Goal: Task Accomplishment & Management: Manage account settings

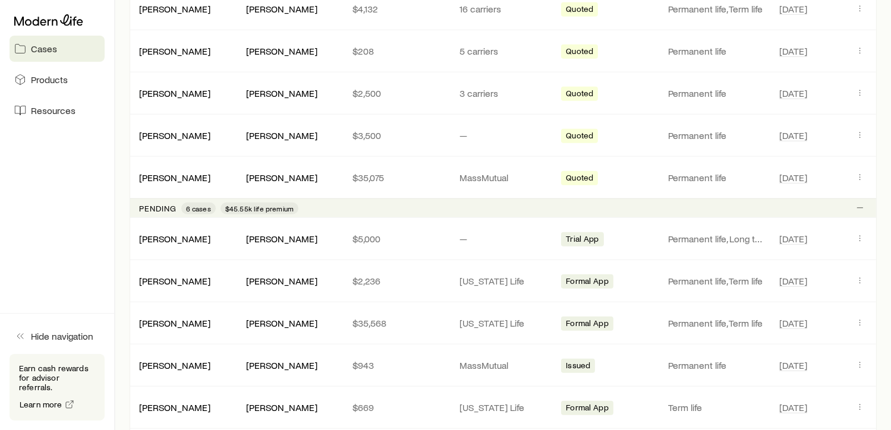
scroll to position [713, 0]
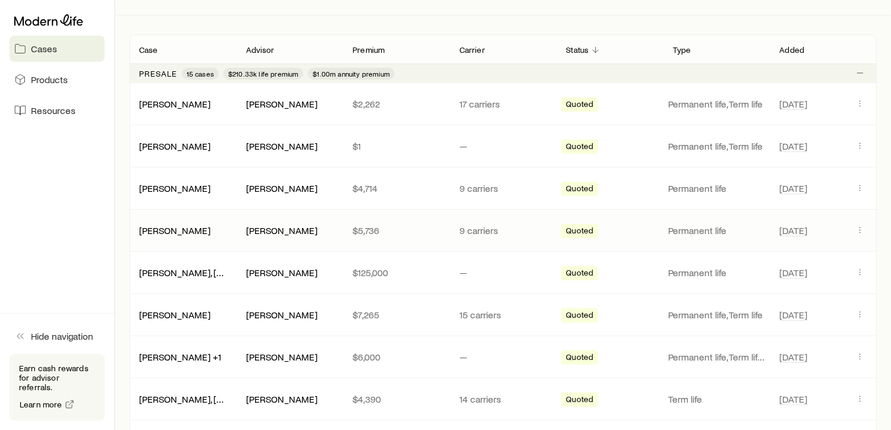
scroll to position [192, 0]
click at [52, 108] on span "Resources" at bounding box center [53, 111] width 45 height 12
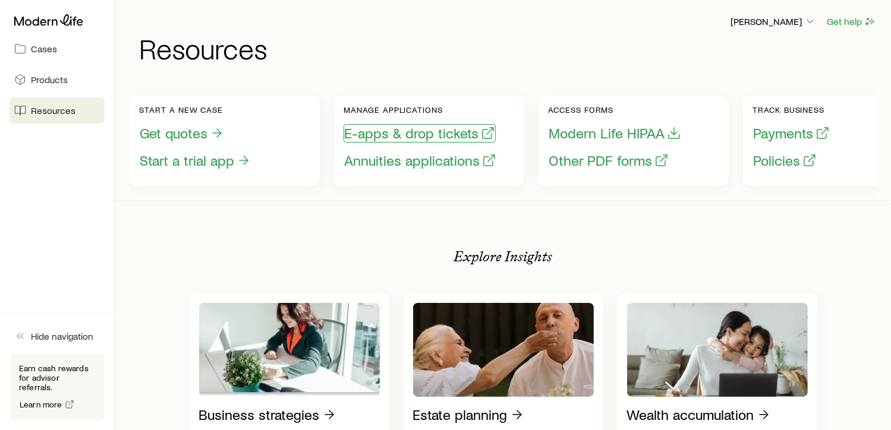
click at [463, 128] on button "E-apps & drop tickets" at bounding box center [419, 133] width 152 height 18
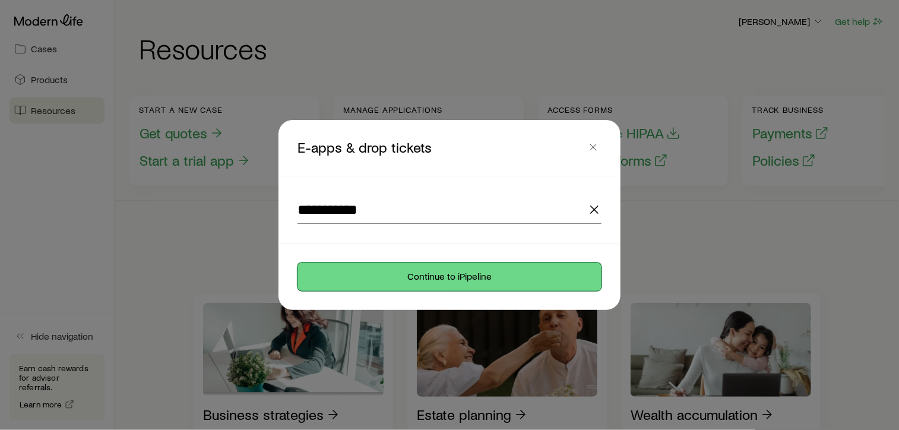
click at [427, 273] on button "Continue to iPipeline" at bounding box center [450, 277] width 304 height 29
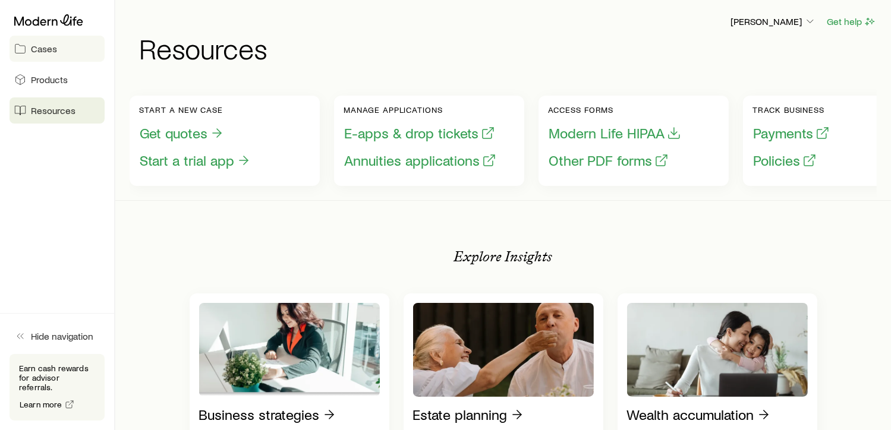
click at [41, 49] on span "Cases" at bounding box center [44, 49] width 26 height 12
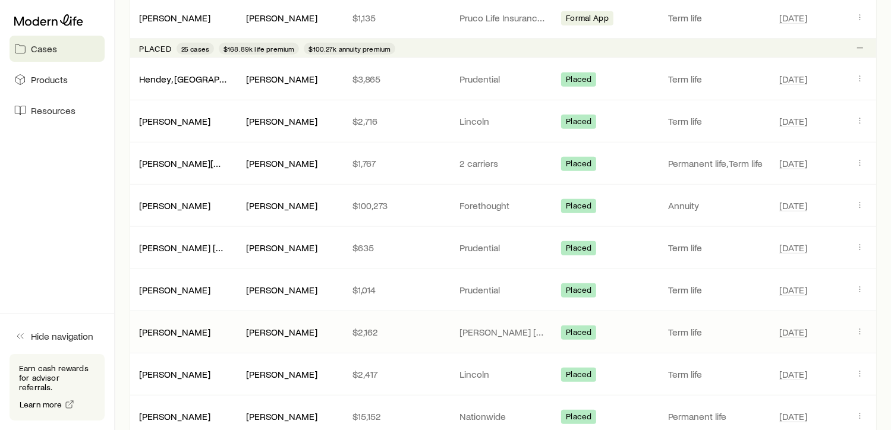
scroll to position [1143, 0]
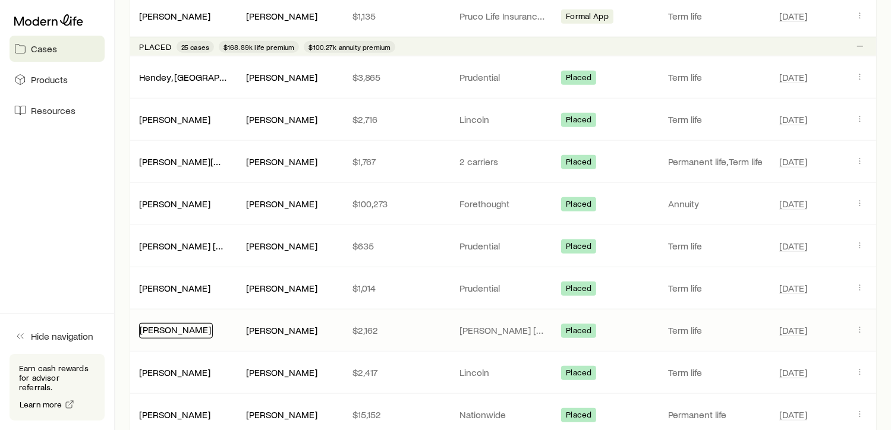
click at [188, 324] on link "[PERSON_NAME]" at bounding box center [175, 329] width 71 height 11
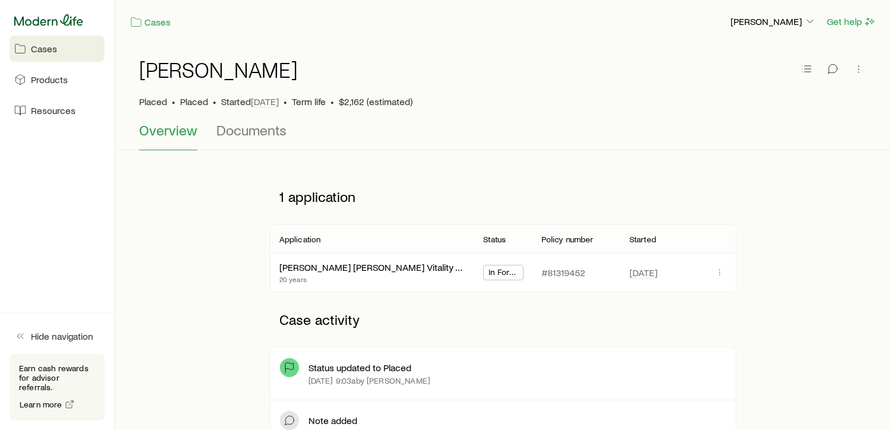
click at [55, 18] on icon at bounding box center [48, 20] width 69 height 12
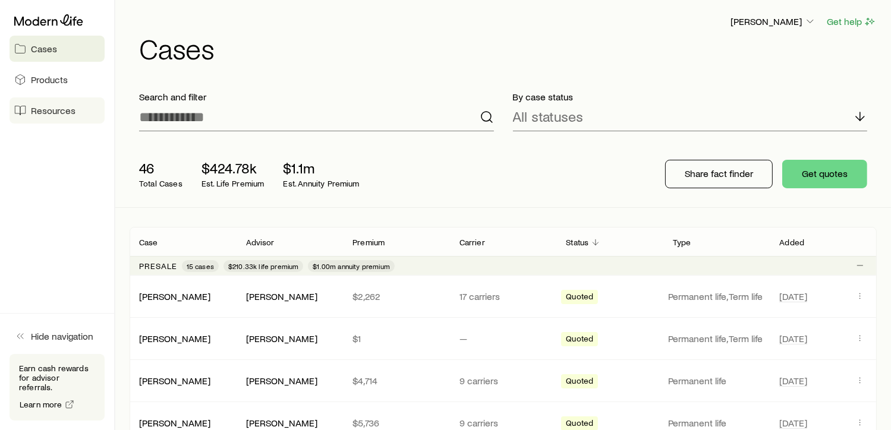
click at [52, 109] on span "Resources" at bounding box center [53, 111] width 45 height 12
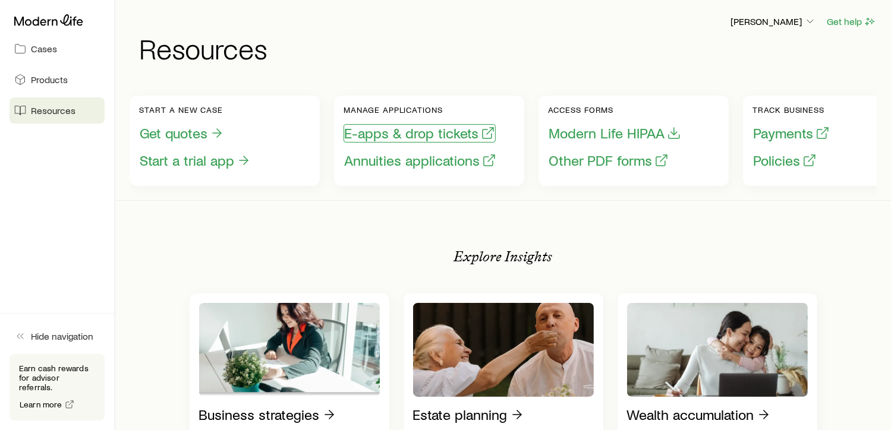
click at [435, 137] on button "E-apps & drop tickets" at bounding box center [419, 133] width 152 height 18
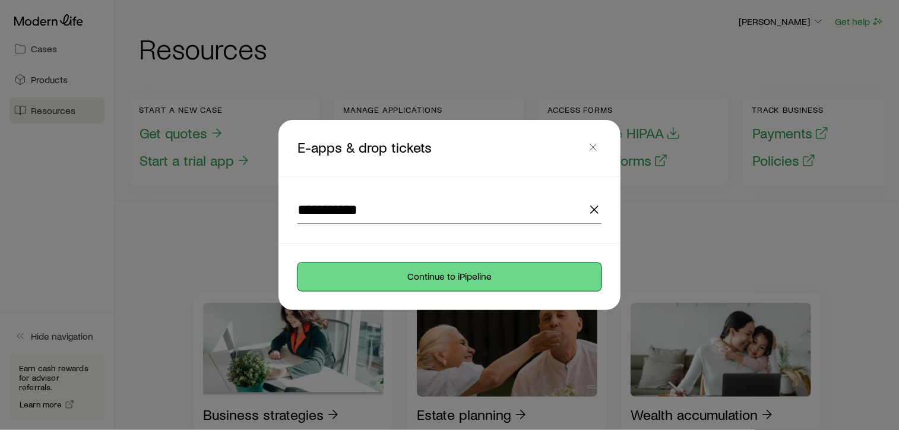
click at [449, 273] on button "Continue to iPipeline" at bounding box center [450, 277] width 304 height 29
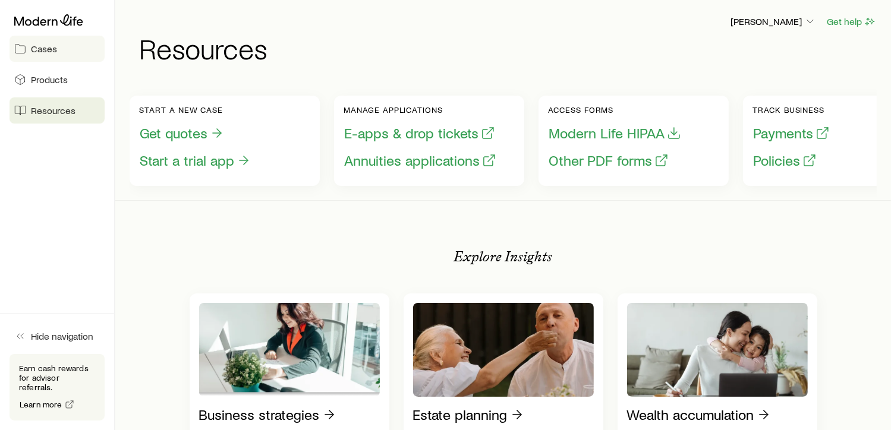
click at [37, 50] on span "Cases" at bounding box center [44, 49] width 26 height 12
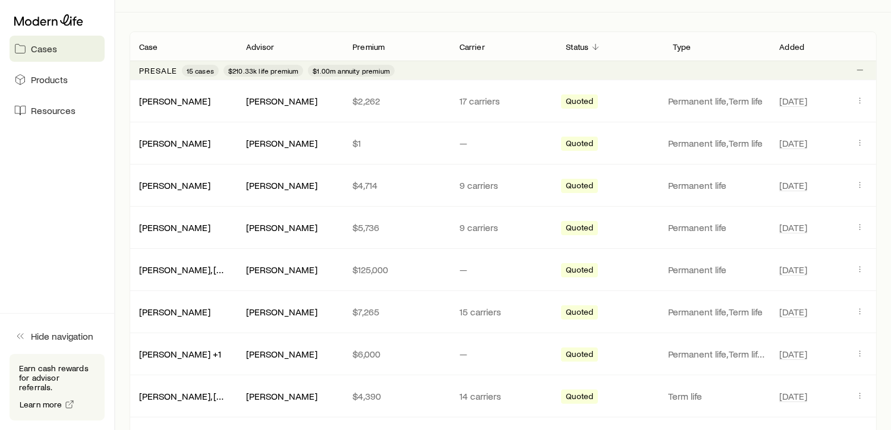
scroll to position [192, 0]
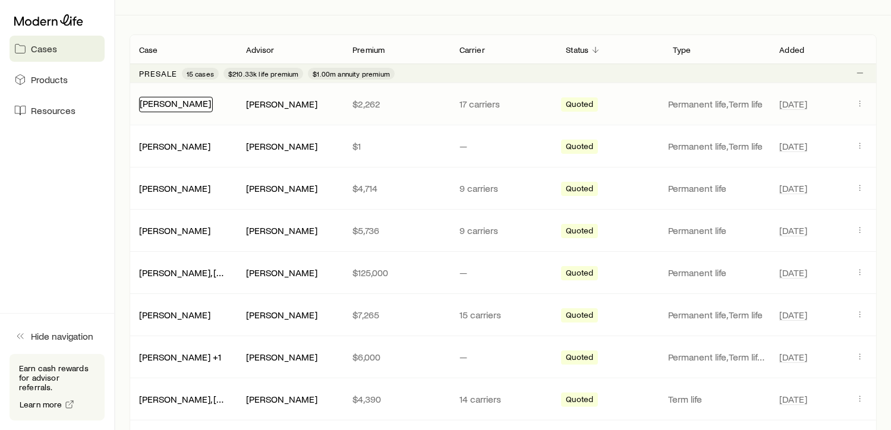
click at [185, 105] on link "[PERSON_NAME]" at bounding box center [175, 102] width 71 height 11
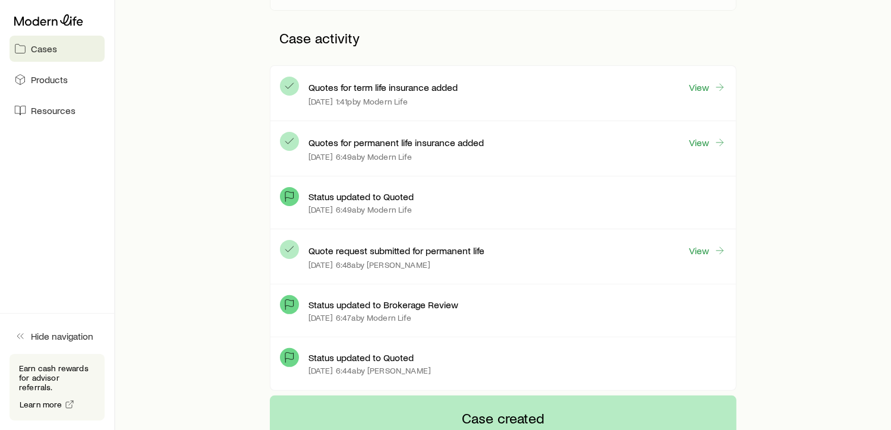
scroll to position [297, 0]
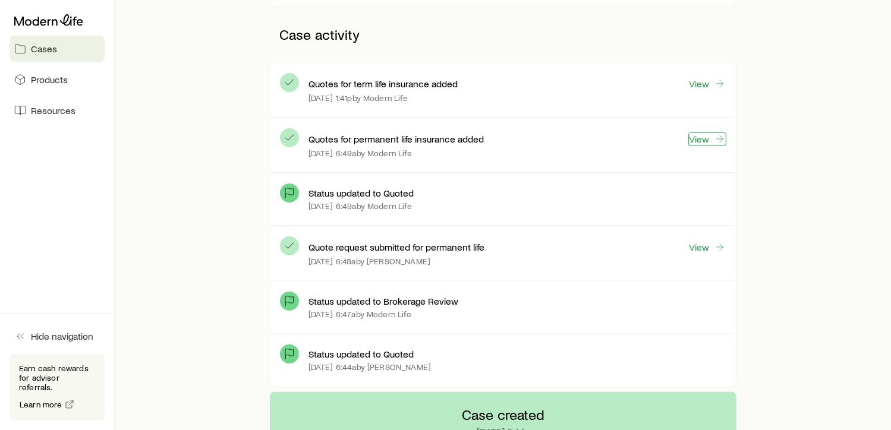
click at [706, 141] on link "View" at bounding box center [707, 139] width 38 height 14
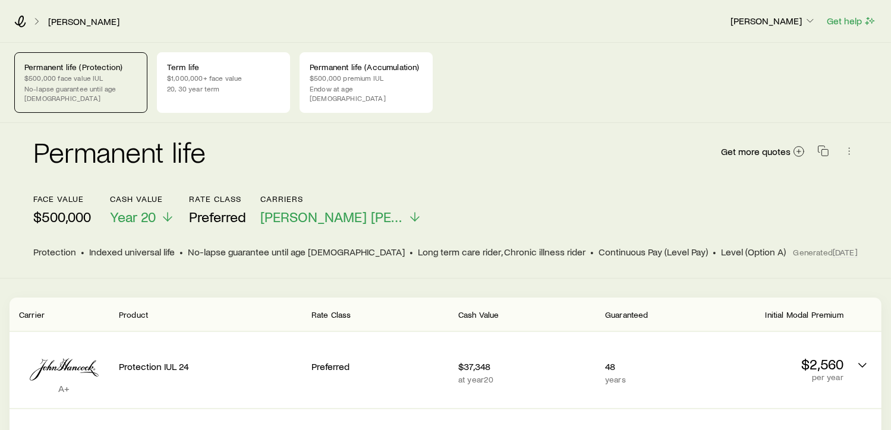
click at [78, 80] on p "$500,000 face value IUL" at bounding box center [80, 78] width 113 height 10
click at [201, 77] on p "$1,000,000+ face value" at bounding box center [223, 78] width 113 height 10
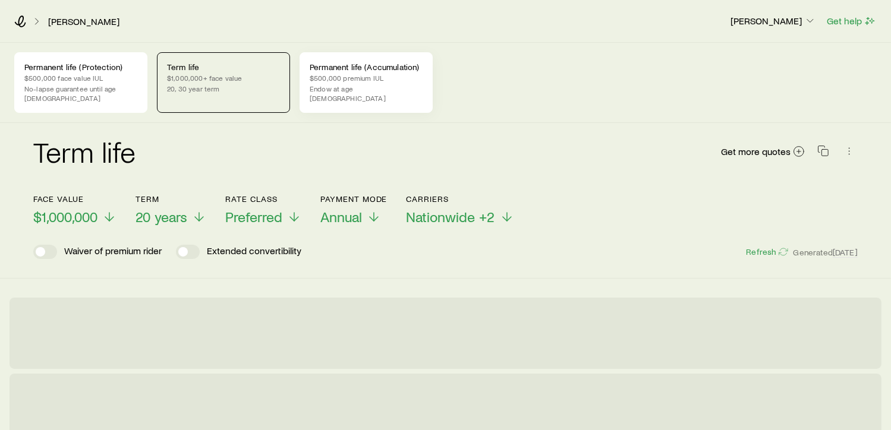
click at [337, 71] on p "Permanent life (Accumulation)" at bounding box center [366, 67] width 113 height 10
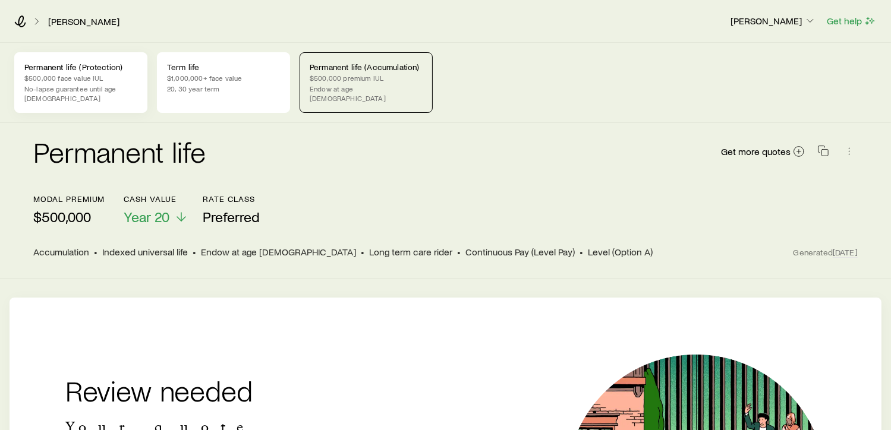
click at [71, 67] on p "Permanent life (Protection)" at bounding box center [80, 67] width 113 height 10
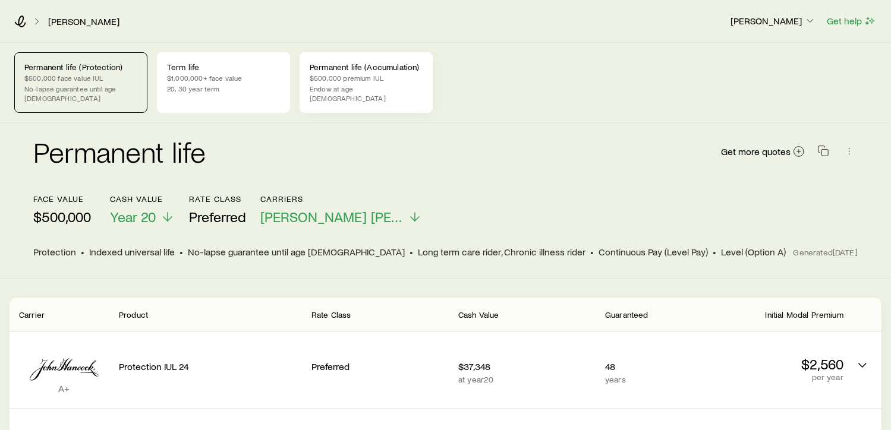
click at [326, 84] on p "Endow at age [DEMOGRAPHIC_DATA]" at bounding box center [366, 93] width 113 height 19
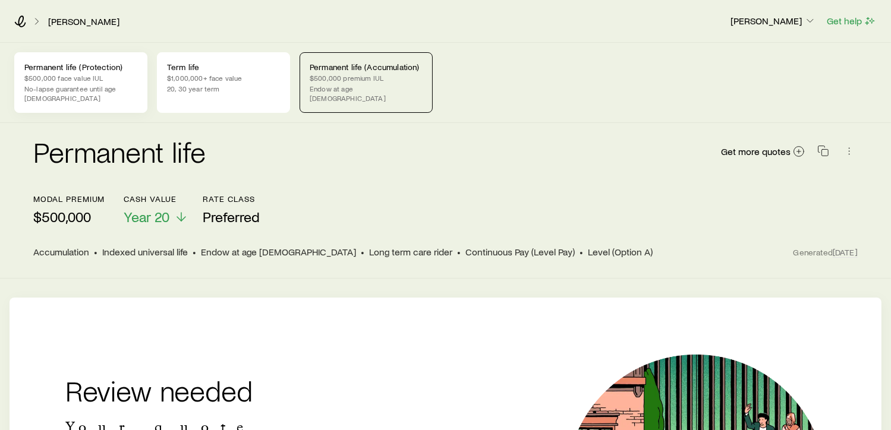
click at [95, 77] on p "$500,000 face value IUL" at bounding box center [80, 78] width 113 height 10
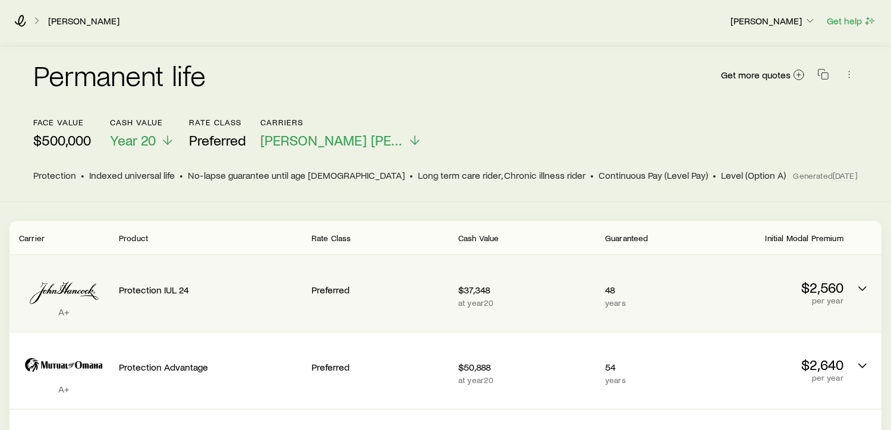
scroll to position [74, 0]
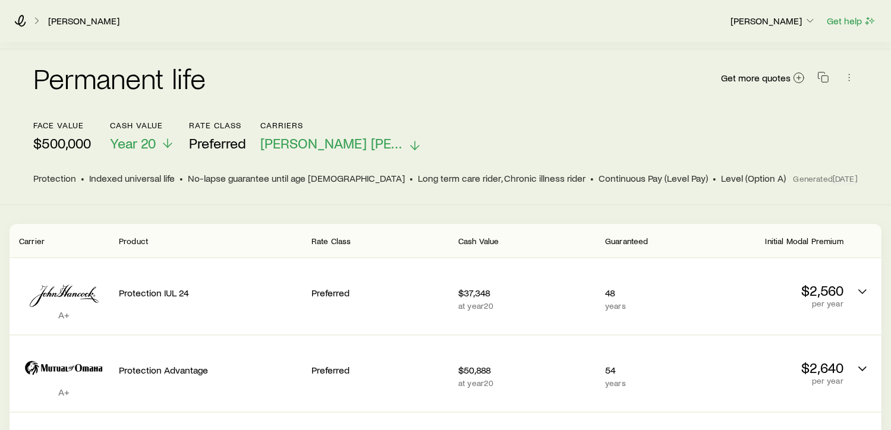
click at [408, 138] on icon at bounding box center [415, 145] width 14 height 14
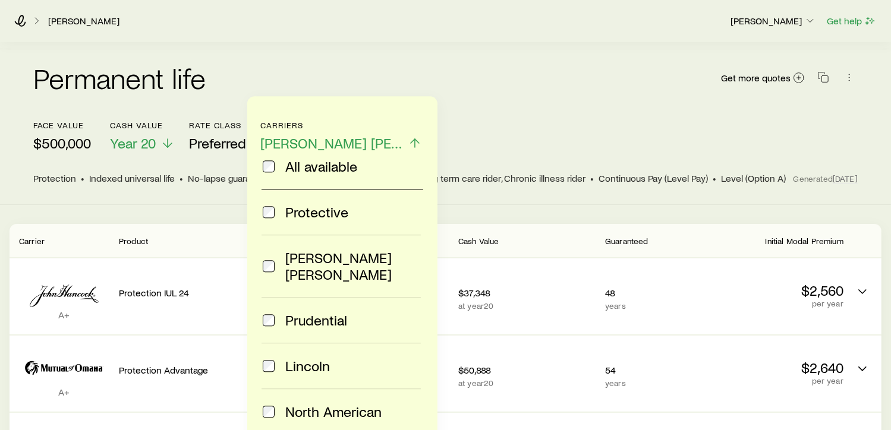
click at [563, 106] on div "Permanent life Get more quotes" at bounding box center [445, 84] width 824 height 71
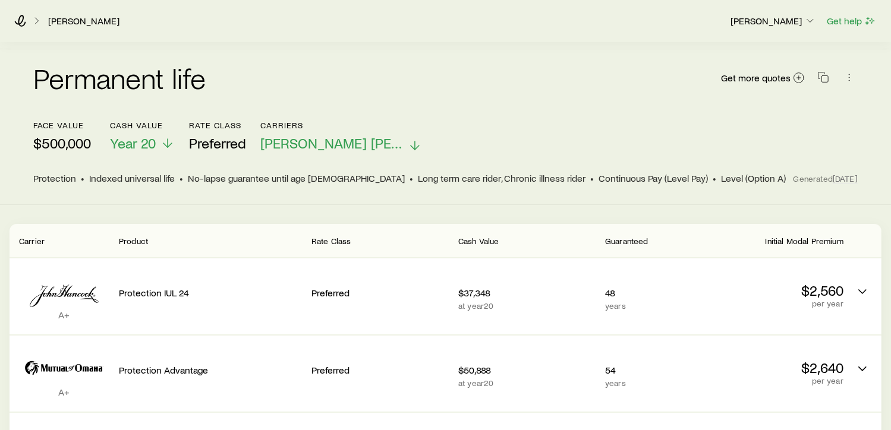
click at [408, 138] on icon at bounding box center [415, 145] width 14 height 14
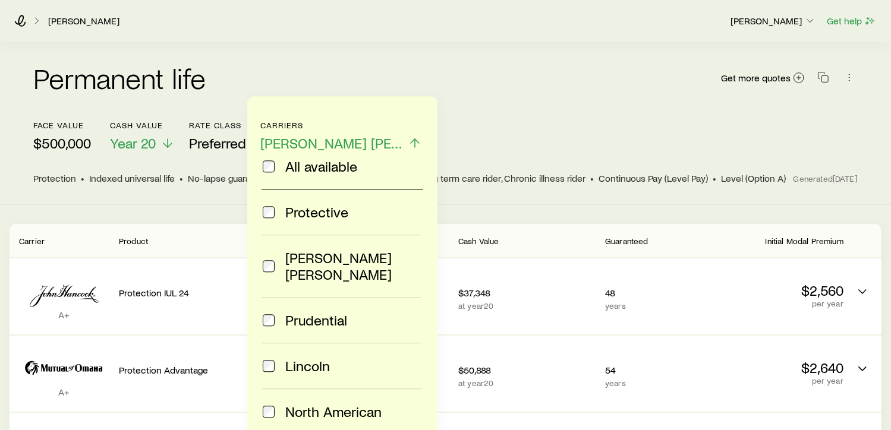
click at [339, 167] on span "All available" at bounding box center [321, 166] width 72 height 17
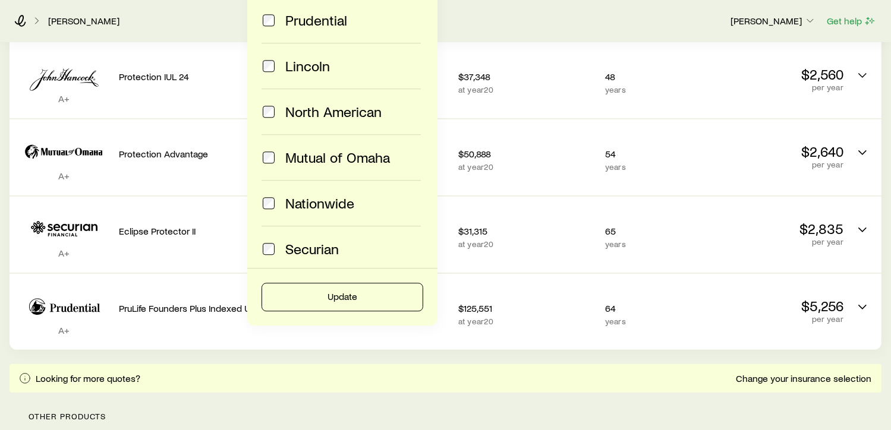
scroll to position [297, 0]
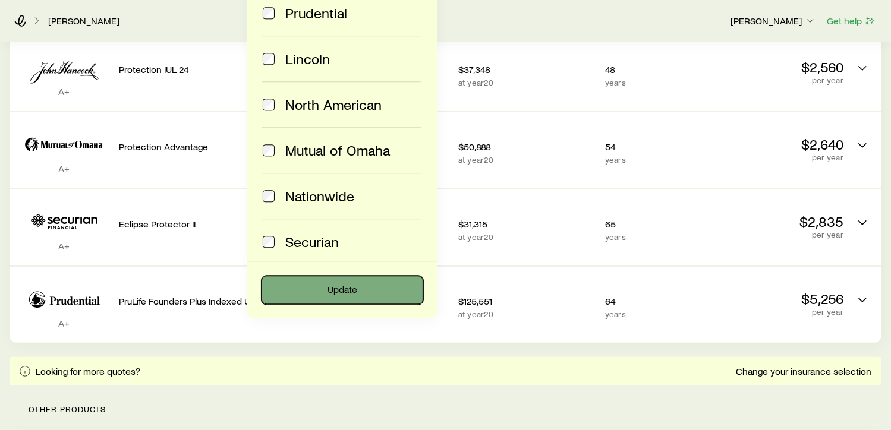
click at [337, 287] on button "Update" at bounding box center [342, 290] width 162 height 29
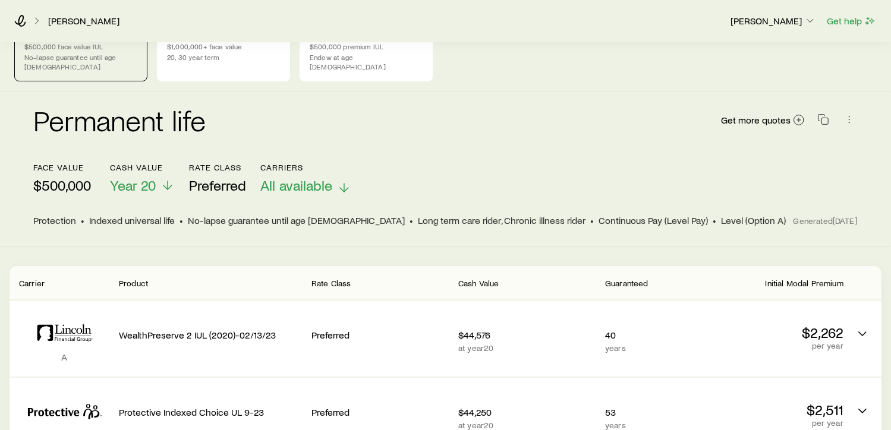
scroll to position [0, 0]
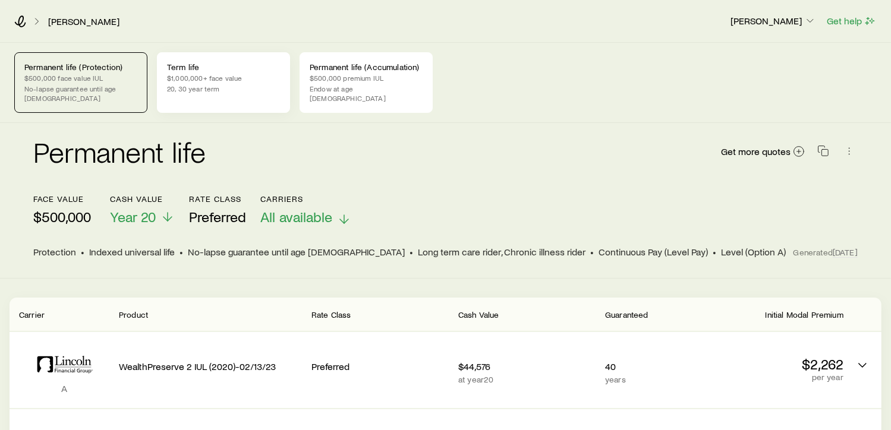
click at [239, 82] on p "$1,000,000+ face value" at bounding box center [223, 78] width 113 height 10
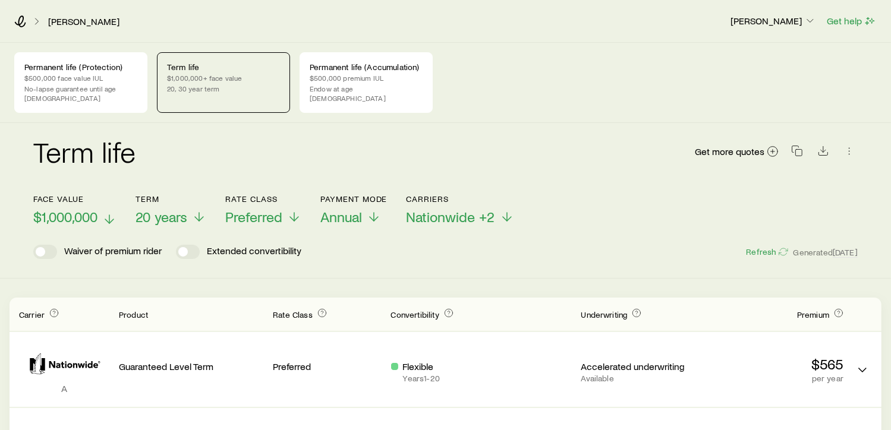
click at [104, 212] on icon at bounding box center [109, 219] width 14 height 14
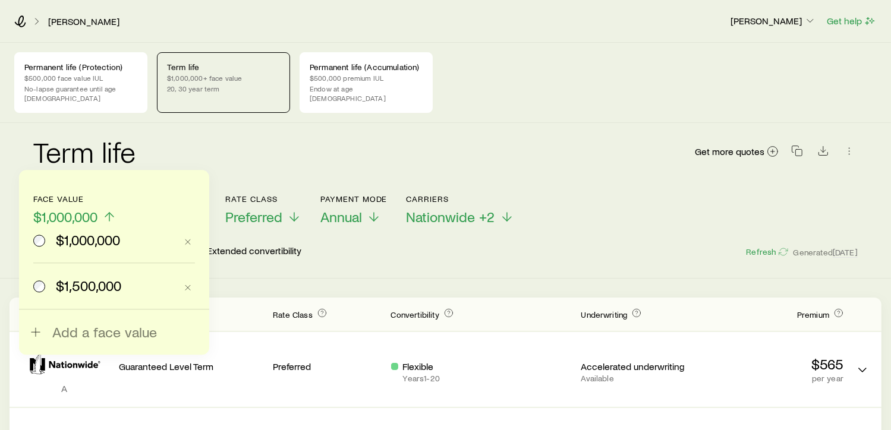
click at [74, 283] on span "$1,500,000" at bounding box center [88, 285] width 65 height 17
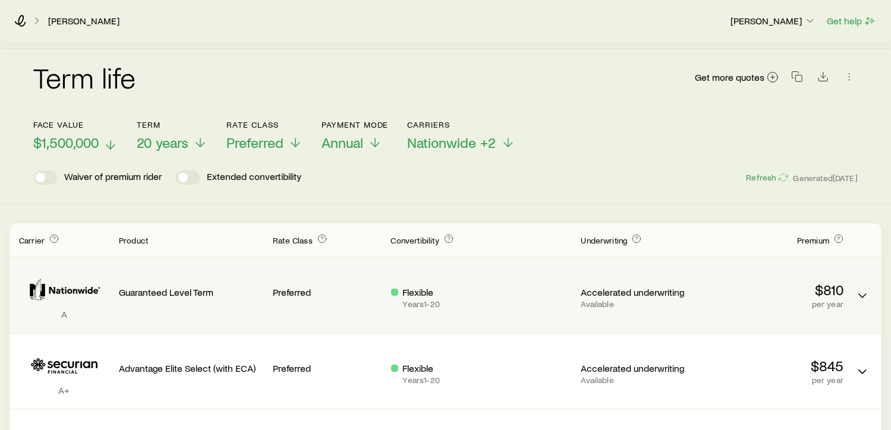
scroll to position [74, 0]
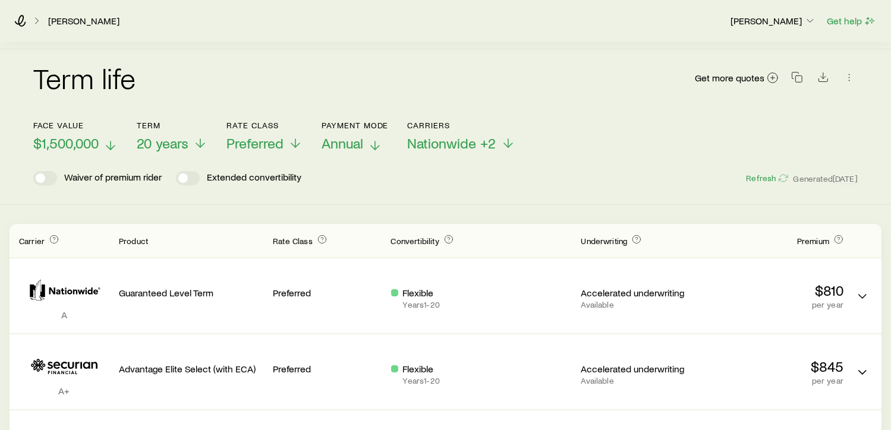
click at [374, 138] on icon at bounding box center [375, 145] width 14 height 14
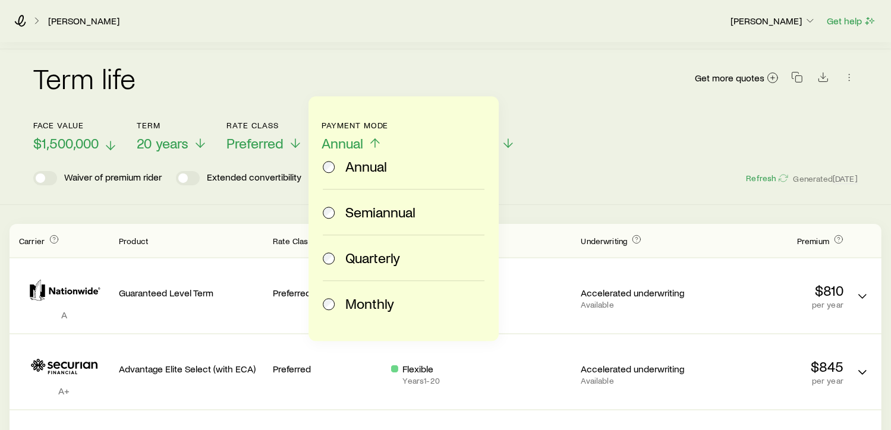
click at [435, 78] on div "Term life Get more quotes" at bounding box center [445, 85] width 824 height 43
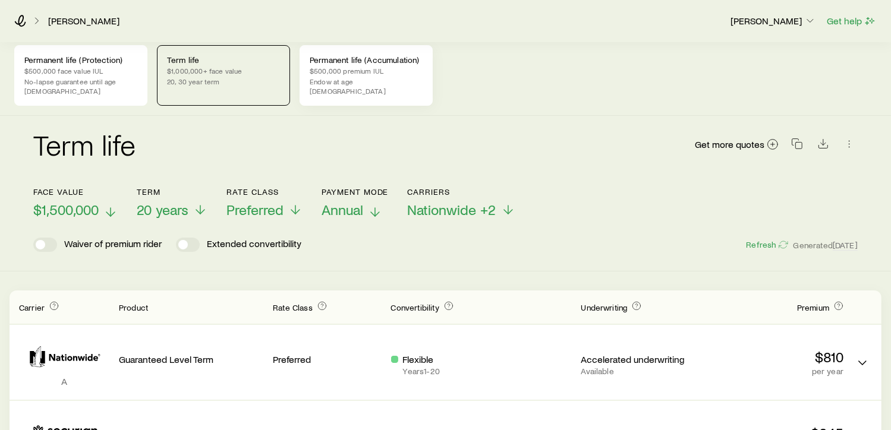
scroll to position [0, 0]
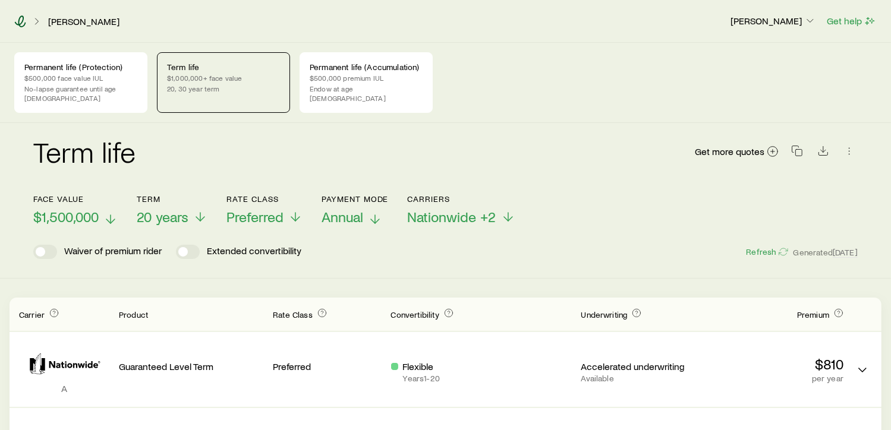
click at [17, 21] on icon at bounding box center [20, 21] width 12 height 12
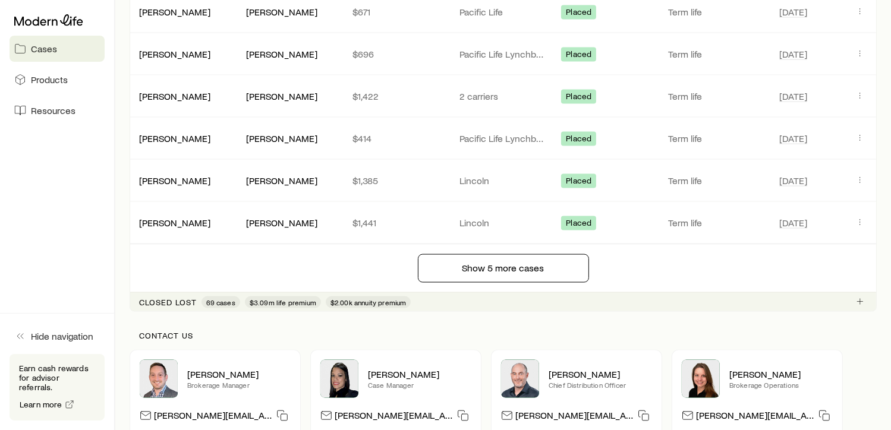
scroll to position [1812, 0]
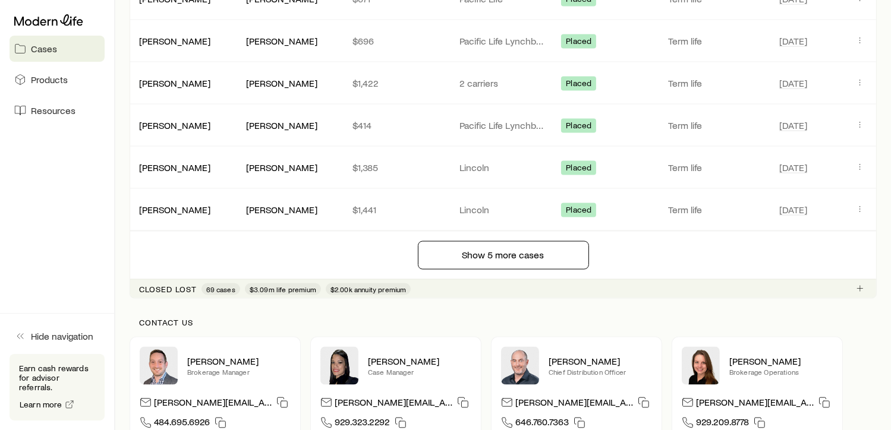
click at [162, 285] on p "Closed lost" at bounding box center [168, 290] width 58 height 10
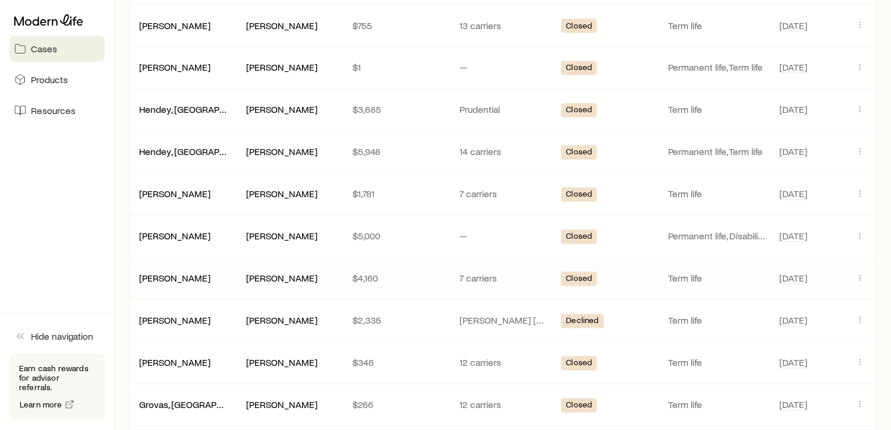
scroll to position [2198, 0]
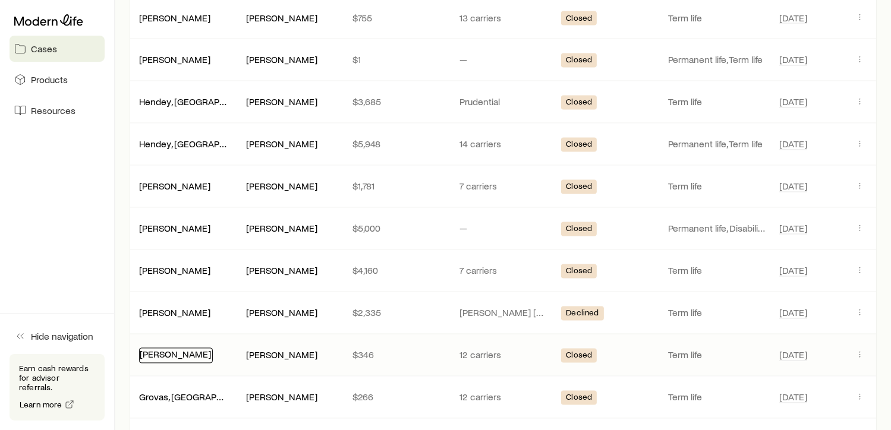
click at [192, 349] on link "[PERSON_NAME]" at bounding box center [175, 354] width 71 height 11
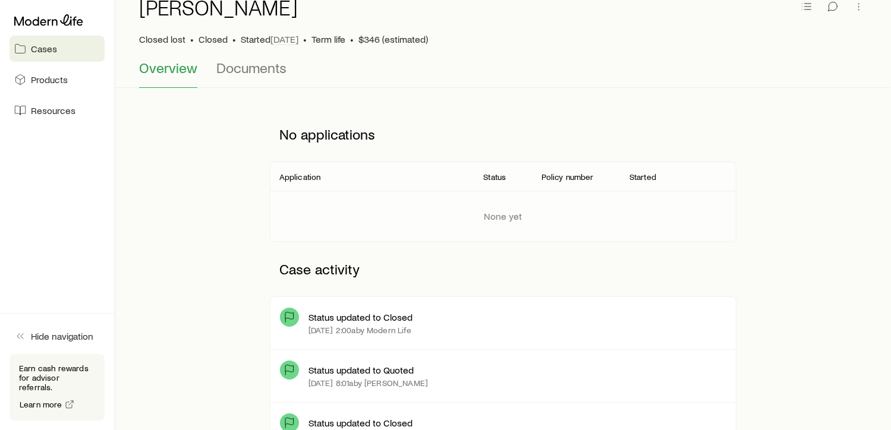
scroll to position [59, 0]
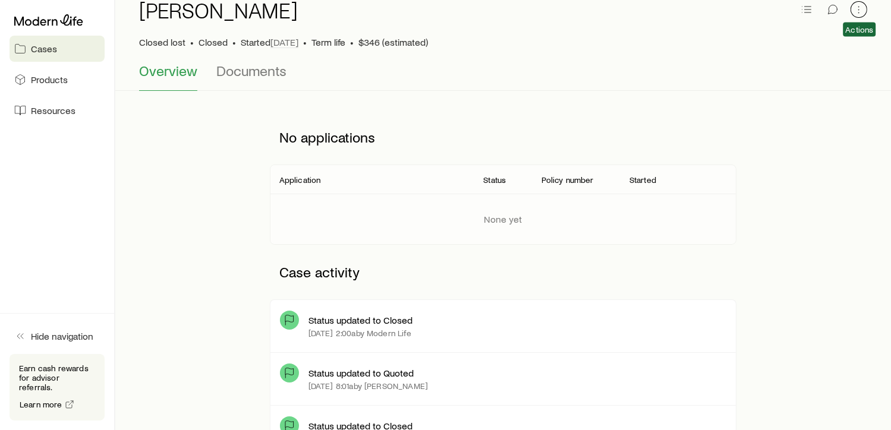
click at [861, 8] on icon "button" at bounding box center [859, 10] width 12 height 12
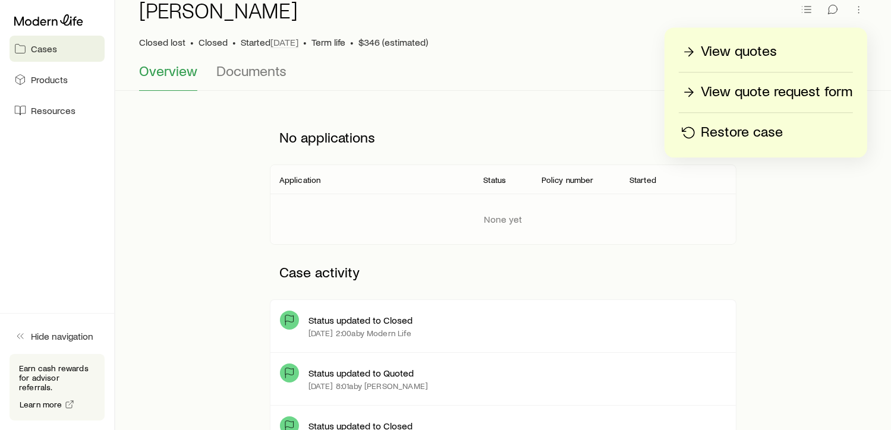
click at [767, 230] on div "No applications Application Status Policy number Started None yet Case activity…" at bounding box center [503, 368] width 747 height 517
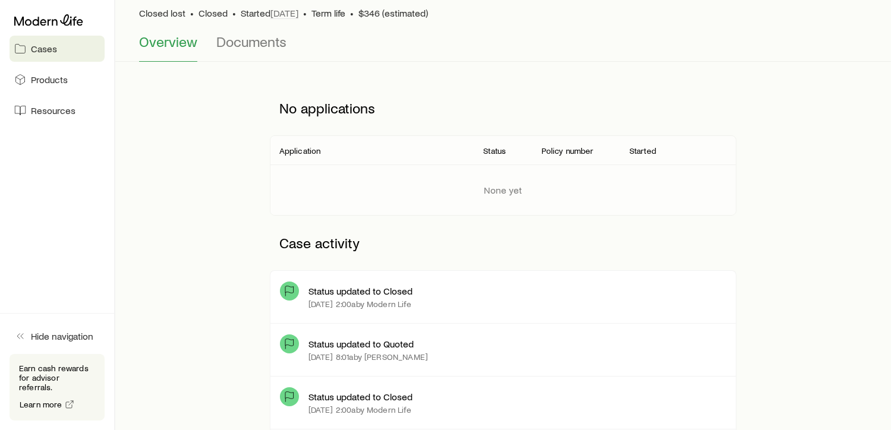
scroll to position [282, 0]
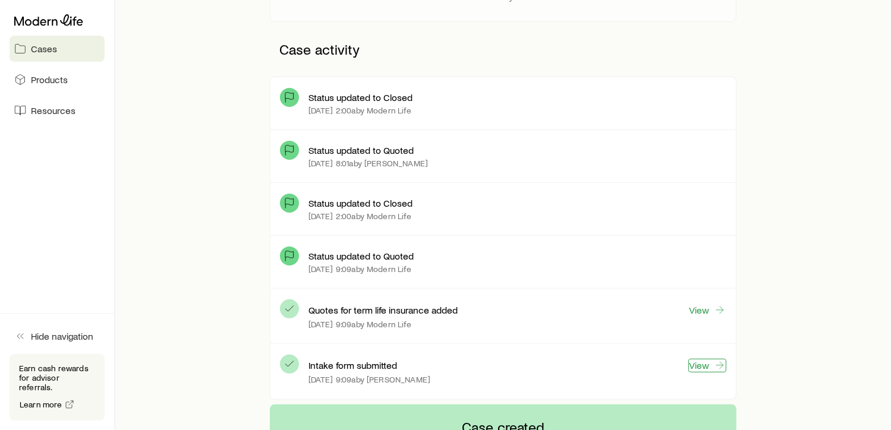
click at [711, 366] on link "View" at bounding box center [707, 366] width 38 height 14
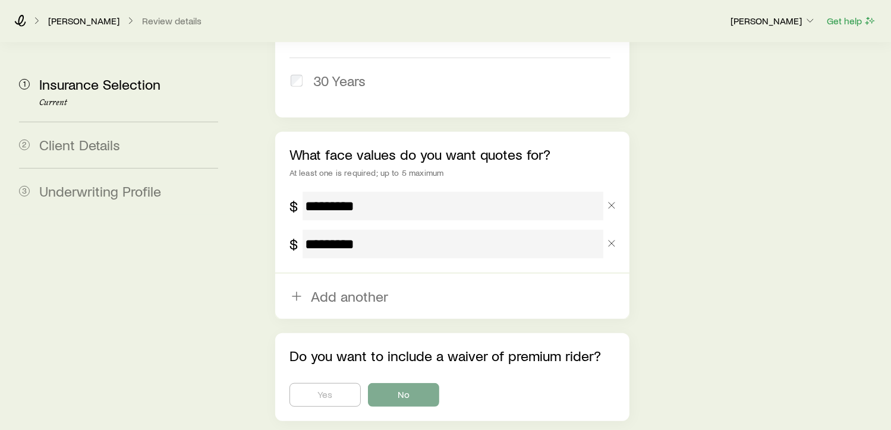
scroll to position [757, 0]
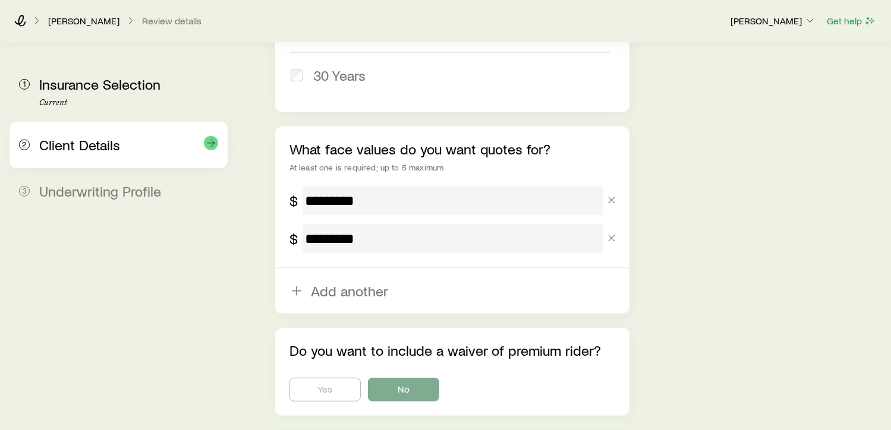
click at [115, 149] on span "Client Details" at bounding box center [79, 144] width 81 height 17
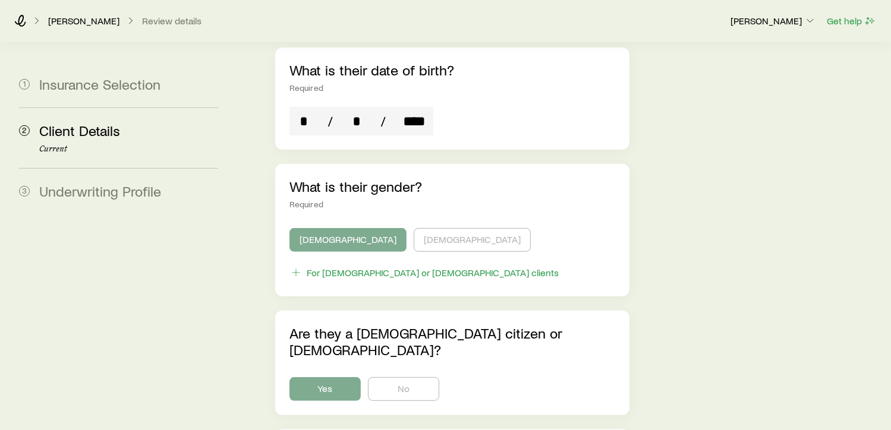
scroll to position [505, 0]
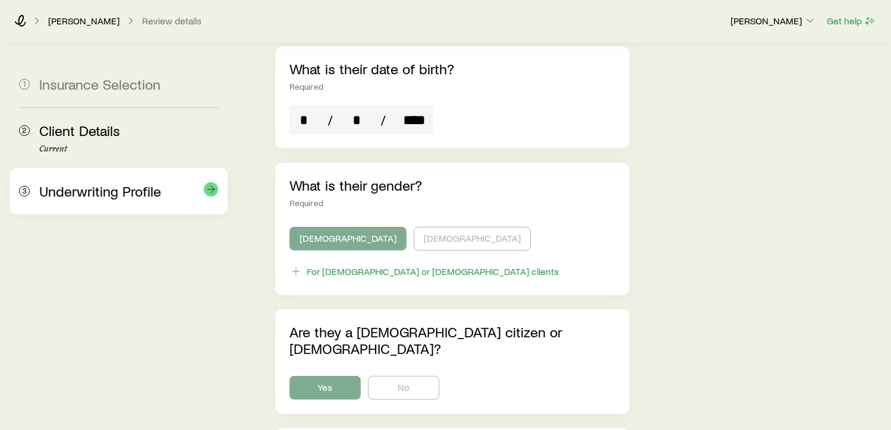
click at [128, 199] on div "Underwriting Profile" at bounding box center [128, 191] width 179 height 17
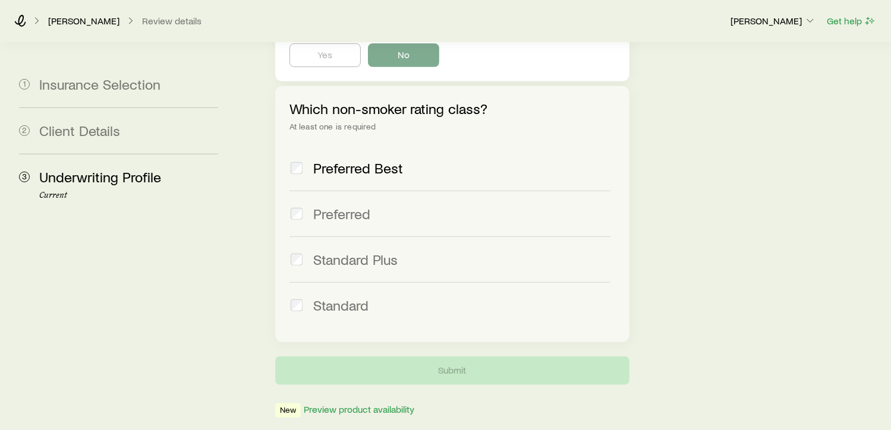
scroll to position [505, 0]
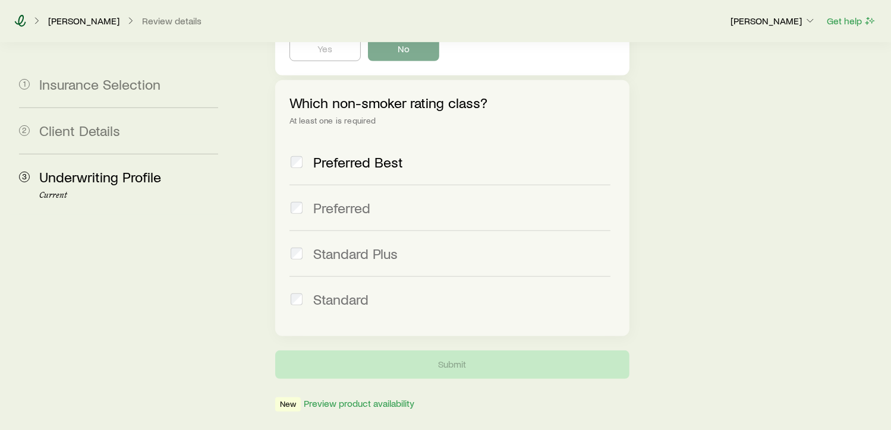
click at [17, 18] on icon at bounding box center [20, 21] width 12 height 12
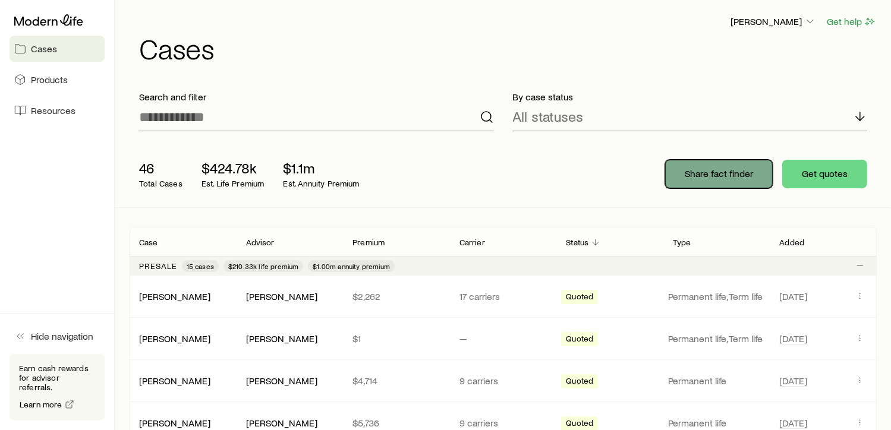
click at [714, 176] on p "Share fact finder" at bounding box center [718, 174] width 68 height 12
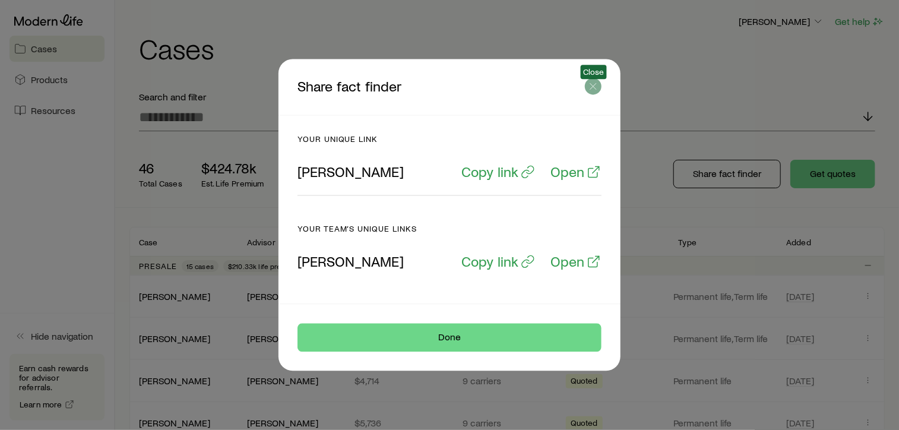
click at [591, 87] on icon "button" at bounding box center [594, 87] width 12 height 12
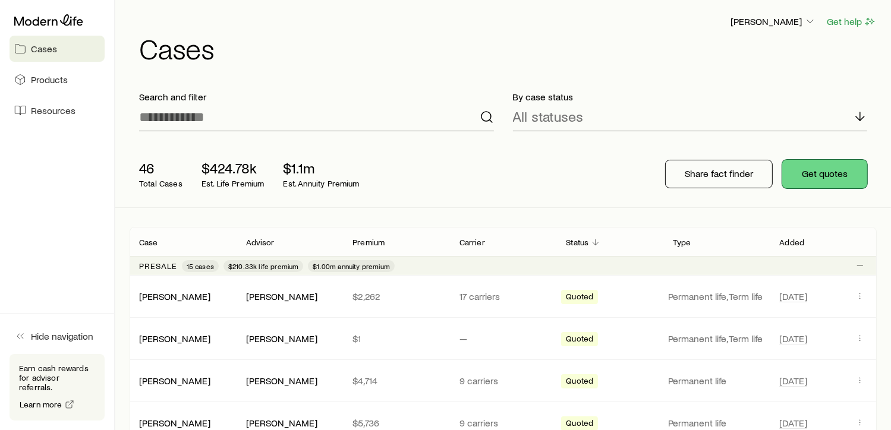
click at [813, 176] on button "Get quotes" at bounding box center [824, 174] width 85 height 29
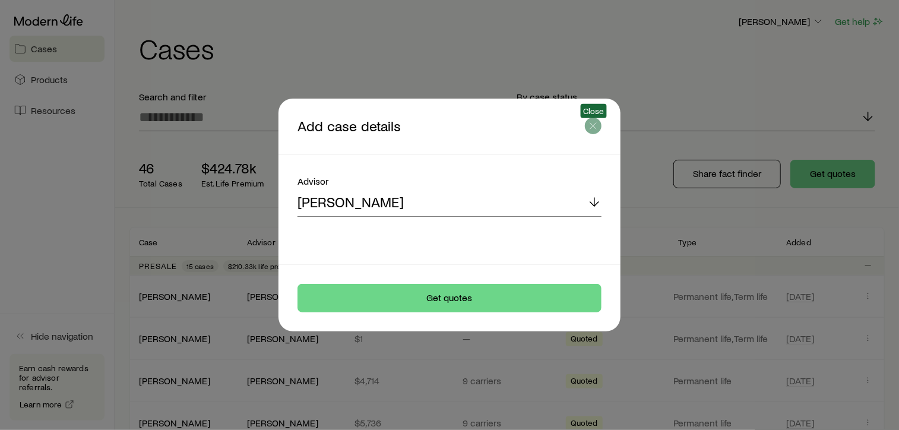
click at [594, 125] on icon "button" at bounding box center [594, 126] width 12 height 12
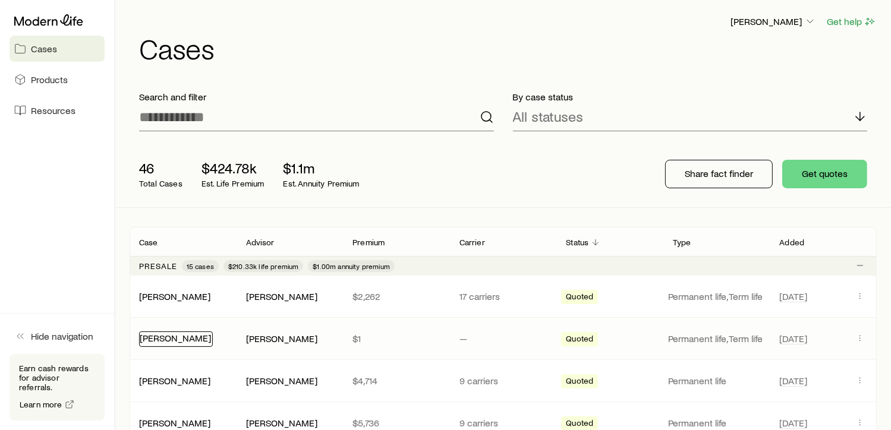
click at [169, 339] on link "[PERSON_NAME]" at bounding box center [175, 337] width 71 height 11
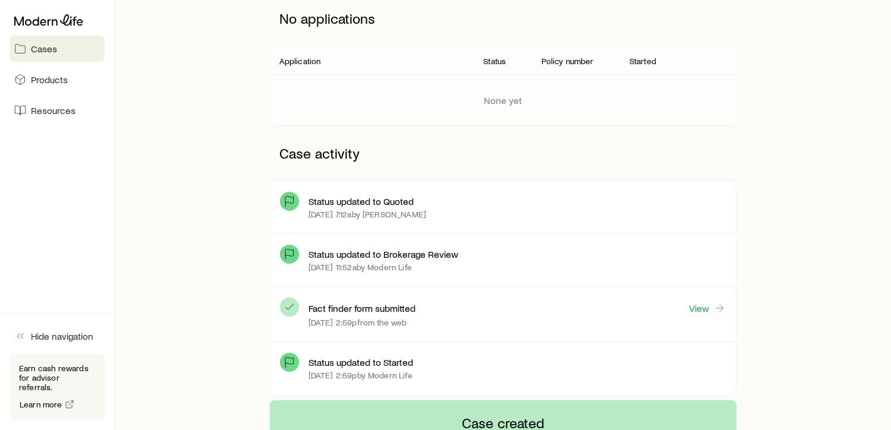
scroll to position [192, 0]
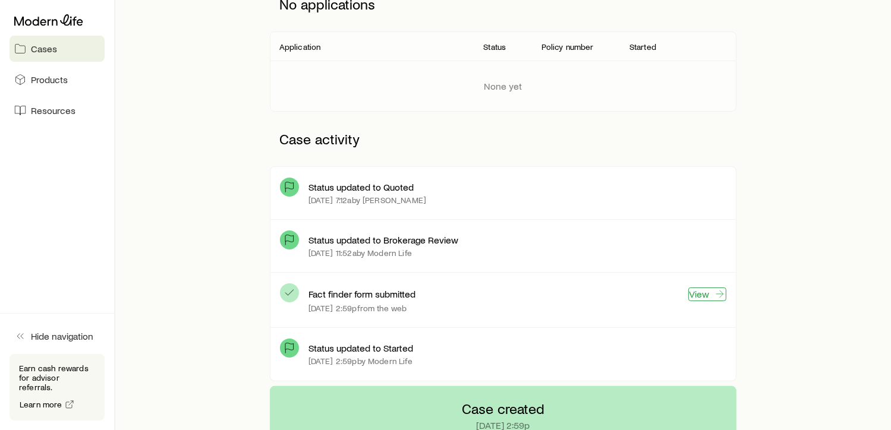
click at [699, 294] on link "View" at bounding box center [707, 295] width 38 height 14
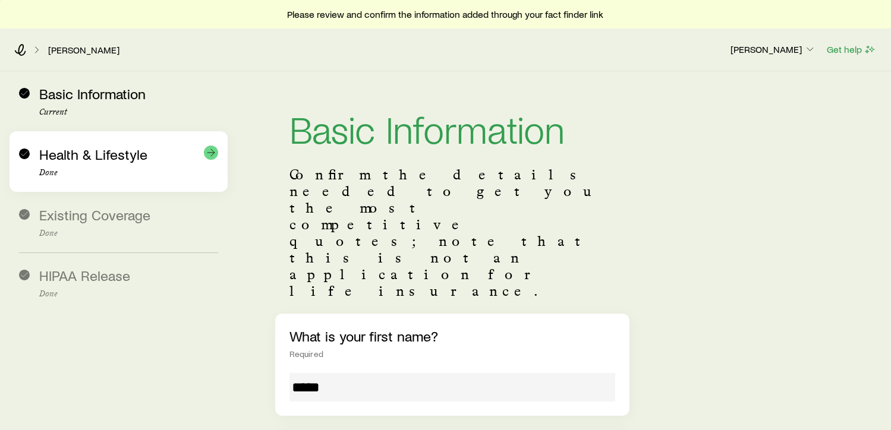
click at [125, 161] on span "Health & Lifestyle" at bounding box center [93, 154] width 108 height 17
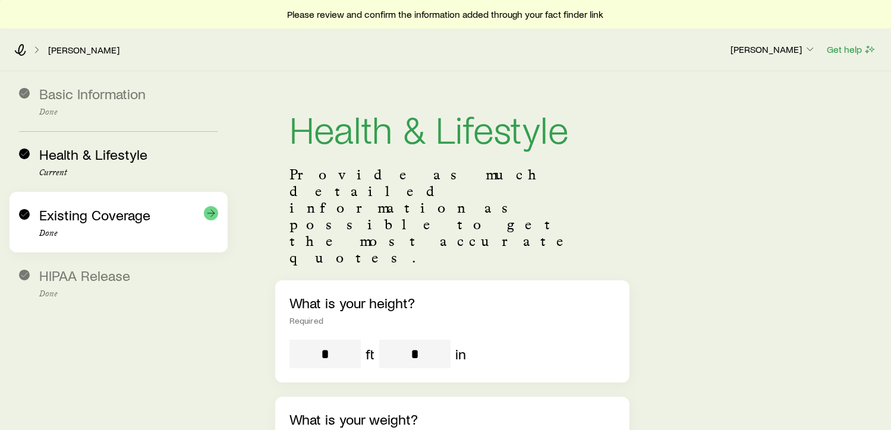
click at [109, 219] on span "Existing Coverage" at bounding box center [94, 214] width 111 height 17
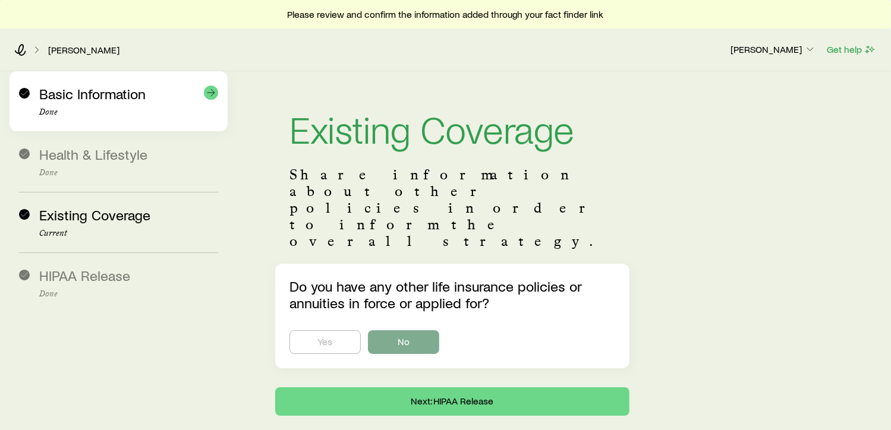
click at [101, 108] on p "Done" at bounding box center [128, 113] width 179 height 10
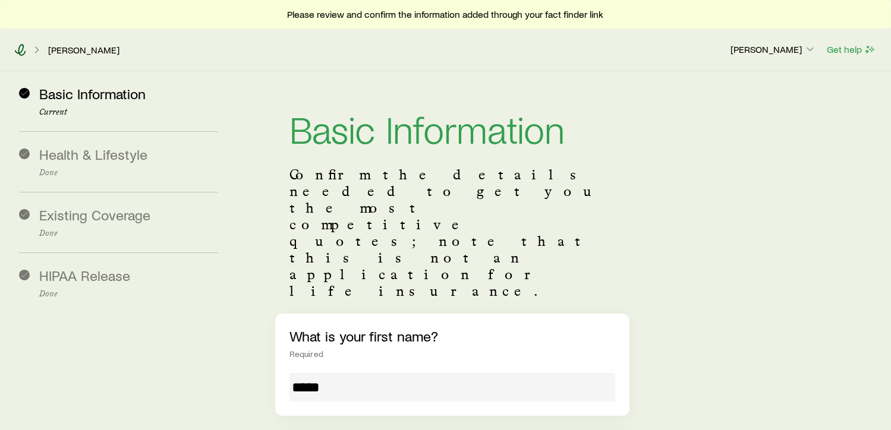
click at [20, 49] on icon at bounding box center [20, 50] width 12 height 12
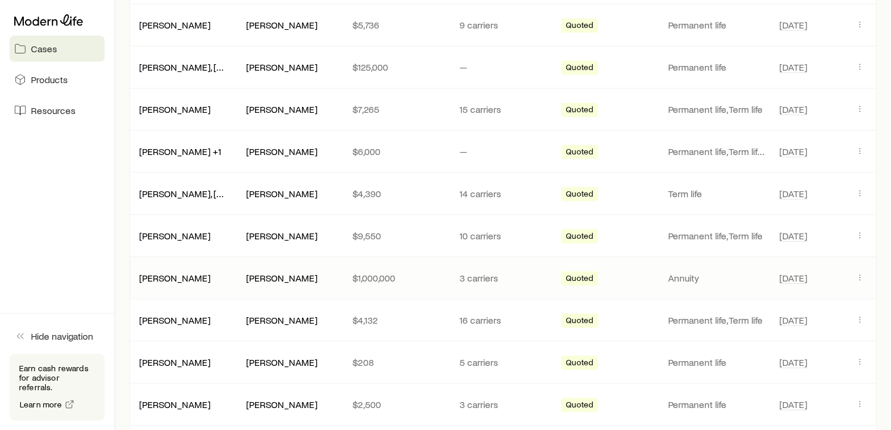
scroll to position [401, 0]
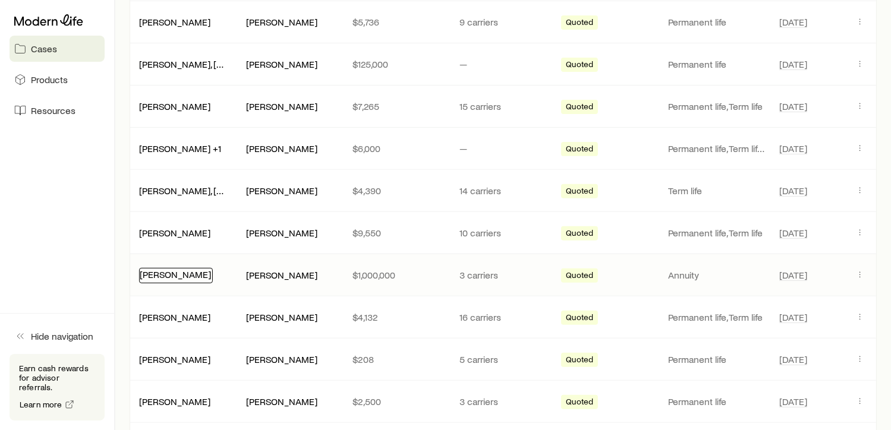
click at [173, 273] on link "[PERSON_NAME]" at bounding box center [175, 274] width 71 height 11
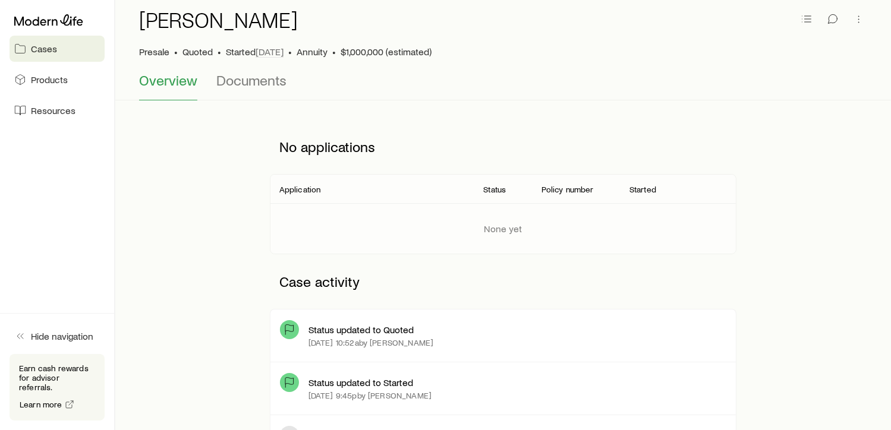
scroll to position [45, 0]
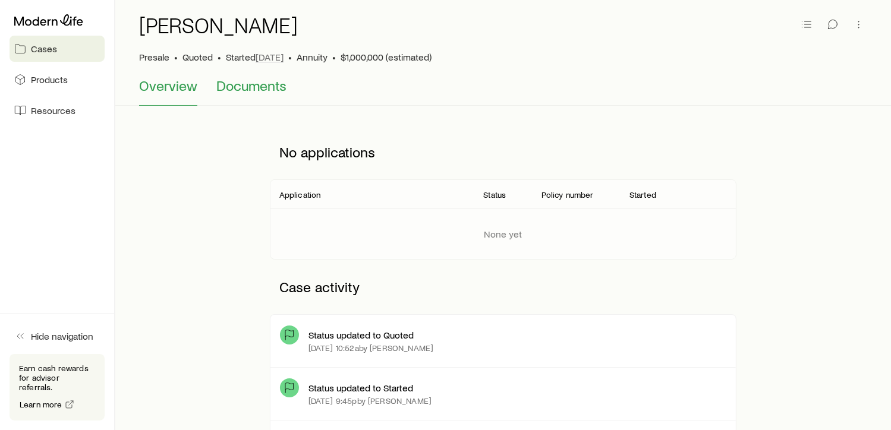
click at [247, 89] on span "Documents" at bounding box center [251, 85] width 70 height 17
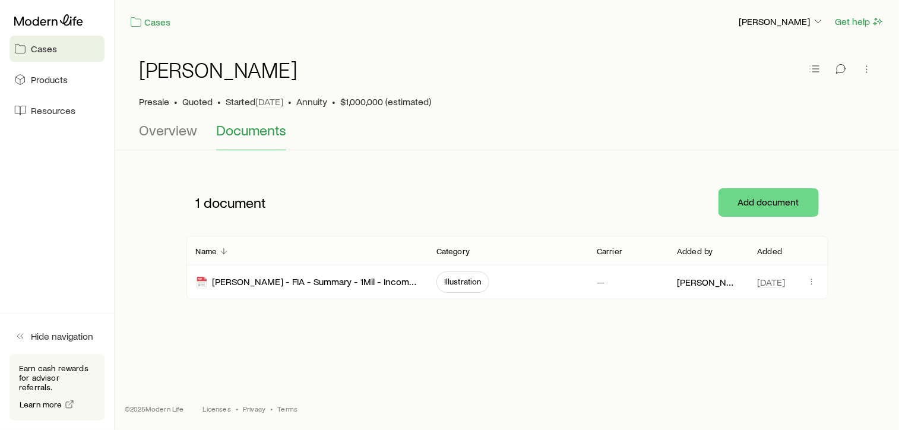
click at [43, 55] on link "Cases" at bounding box center [57, 49] width 95 height 26
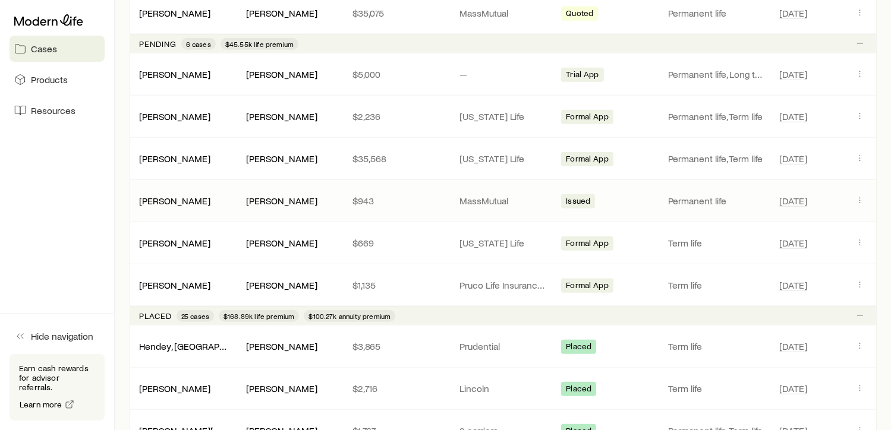
scroll to position [861, 0]
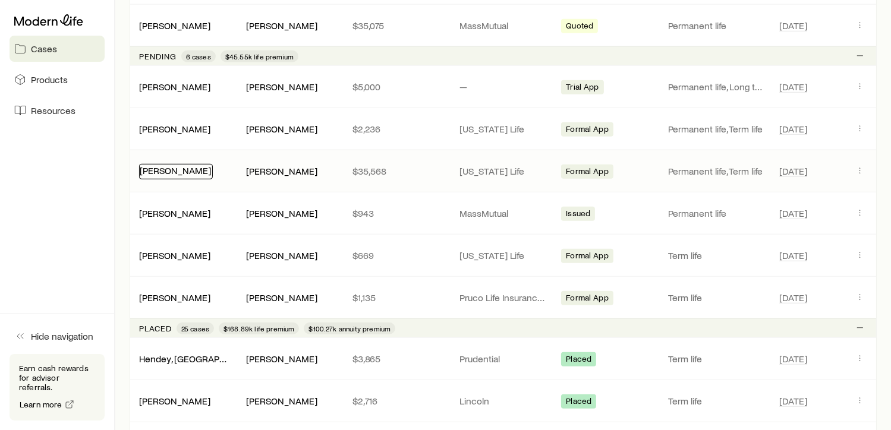
click at [148, 165] on link "[PERSON_NAME]" at bounding box center [175, 170] width 71 height 11
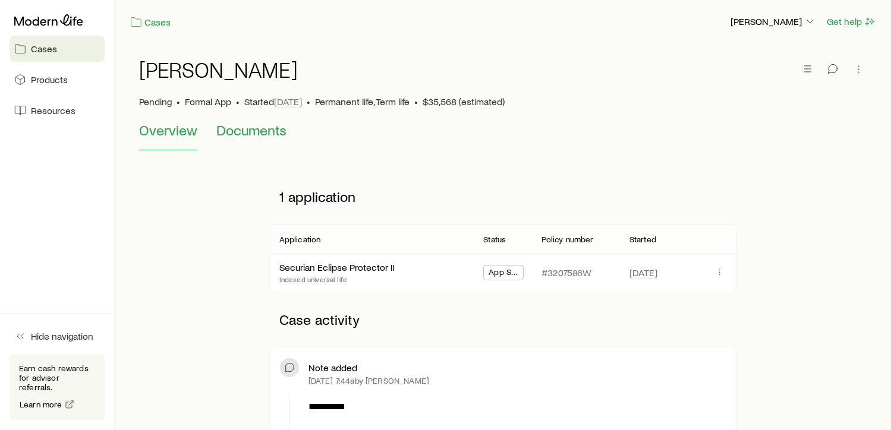
click at [239, 135] on span "Documents" at bounding box center [251, 130] width 70 height 17
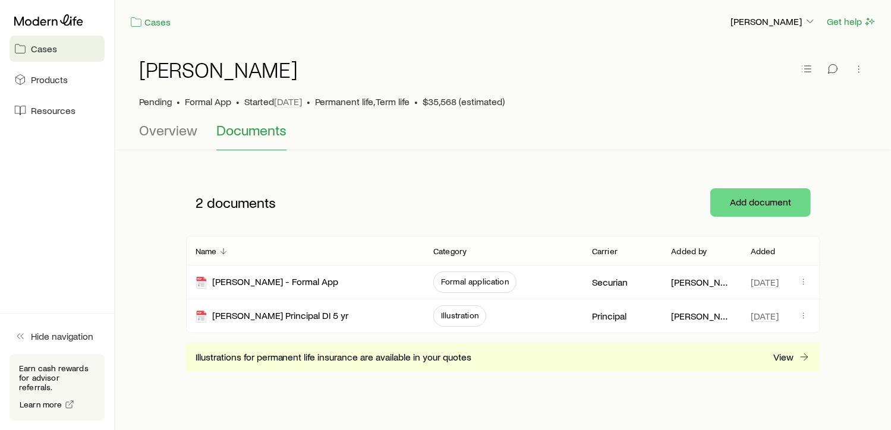
click at [43, 47] on span "Cases" at bounding box center [44, 49] width 26 height 12
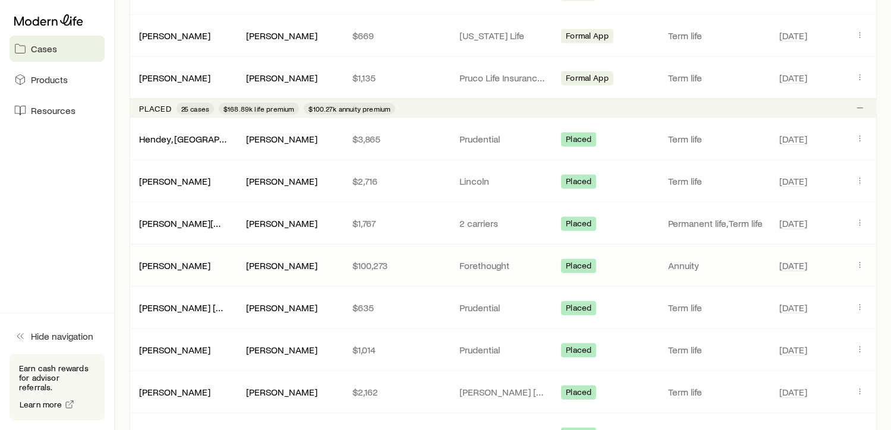
scroll to position [1084, 0]
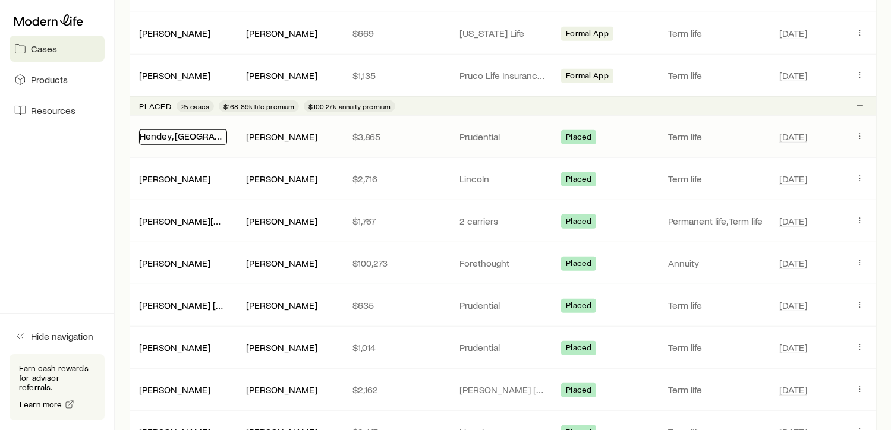
click at [188, 130] on link "Hendey, [GEOGRAPHIC_DATA] ([GEOGRAPHIC_DATA])" at bounding box center [250, 135] width 220 height 11
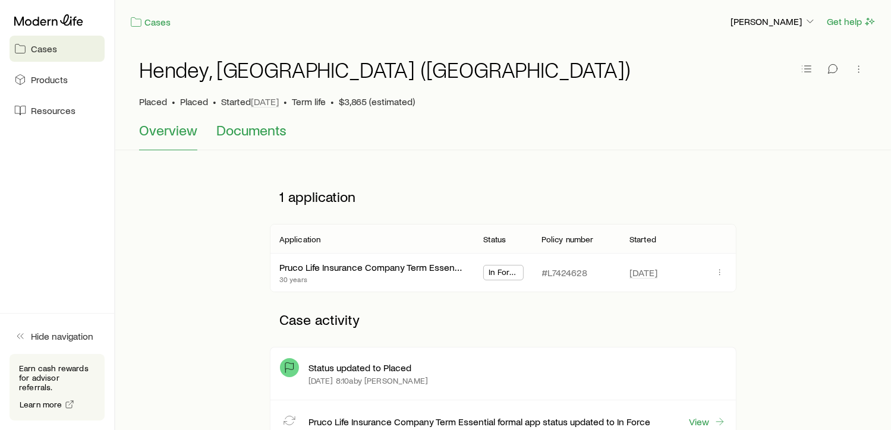
click at [259, 134] on span "Documents" at bounding box center [251, 130] width 70 height 17
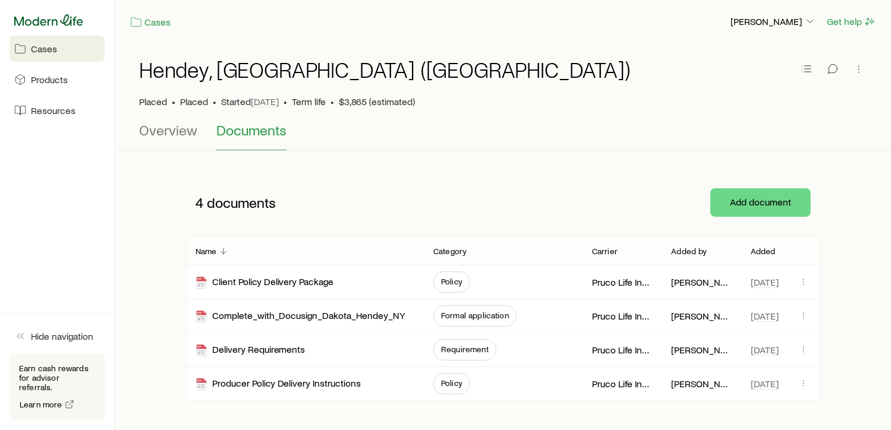
click at [47, 20] on icon at bounding box center [48, 20] width 69 height 12
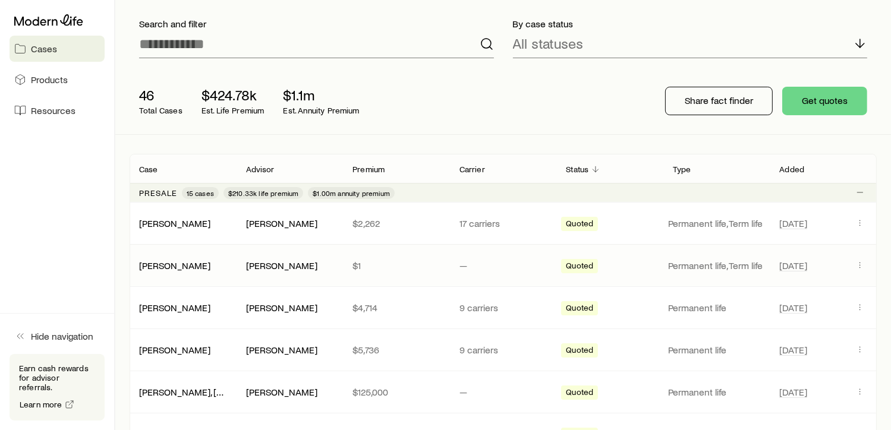
scroll to position [74, 0]
click at [57, 113] on span "Resources" at bounding box center [53, 111] width 45 height 12
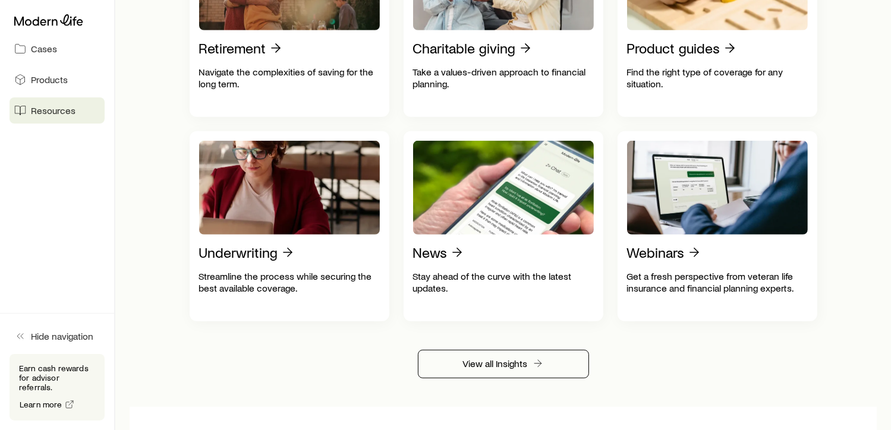
scroll to position [564, 0]
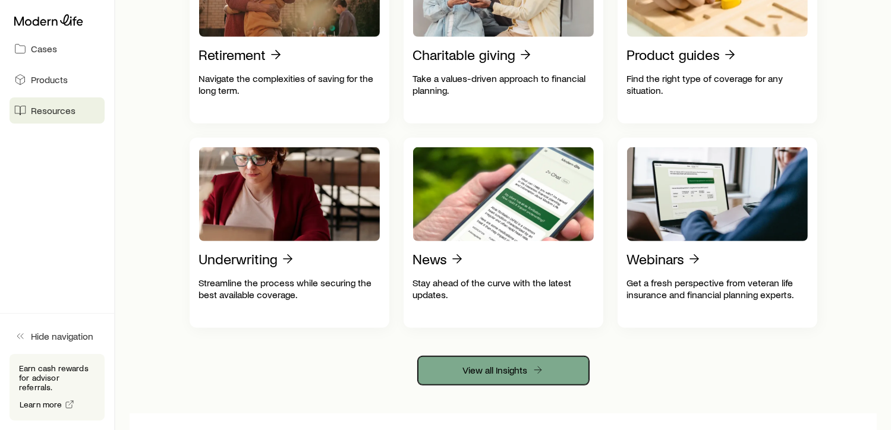
click at [493, 378] on link "View all Insights" at bounding box center [503, 370] width 171 height 29
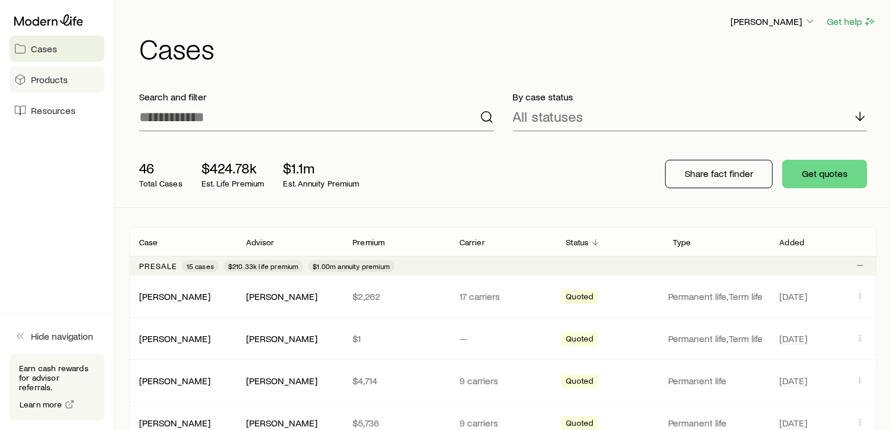
click at [46, 78] on span "Products" at bounding box center [49, 80] width 37 height 12
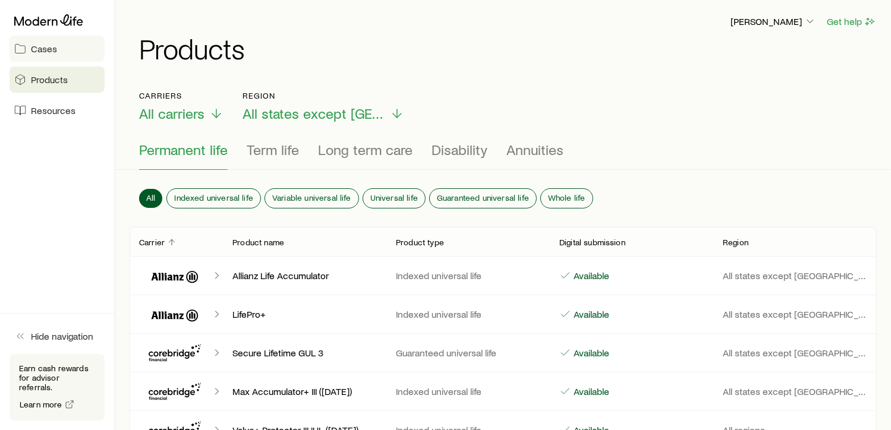
click at [45, 45] on span "Cases" at bounding box center [44, 49] width 26 height 12
